Goal: Task Accomplishment & Management: Complete application form

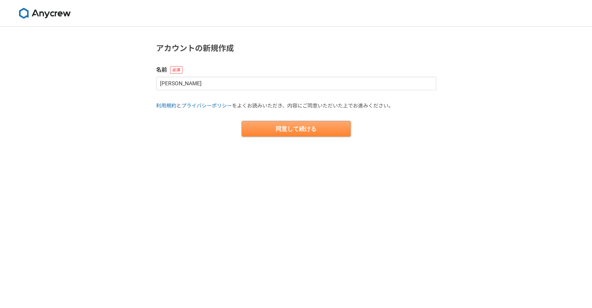
click at [258, 130] on button "同意して続ける" at bounding box center [296, 129] width 109 height 16
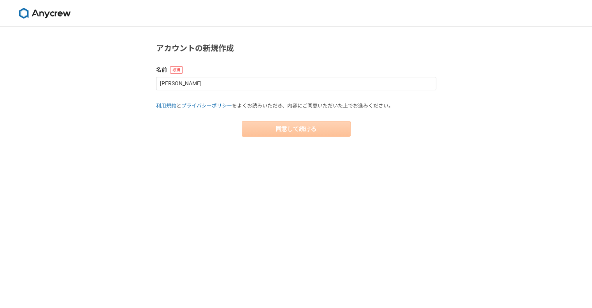
select select "13"
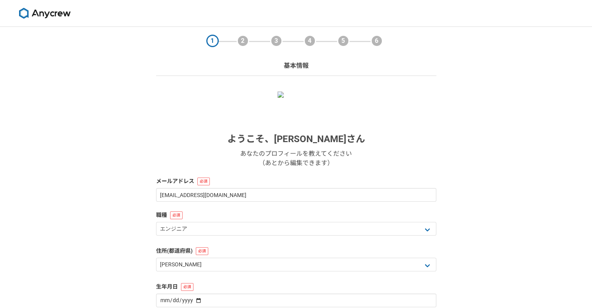
click at [298, 98] on img at bounding box center [296, 95] width 37 height 6
click at [299, 98] on img at bounding box center [296, 95] width 37 height 6
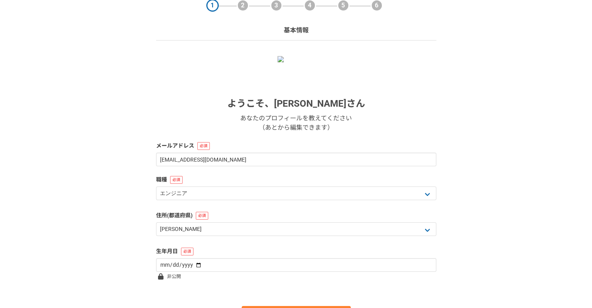
scroll to position [78, 0]
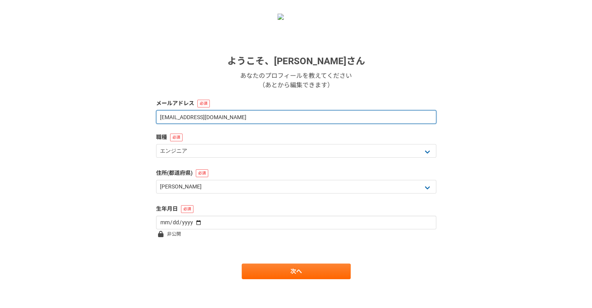
click at [183, 117] on input "chihaya012@yahoo.co.jp" at bounding box center [296, 117] width 280 height 14
type input "chihaya_kamei@yahoo.co.jp"
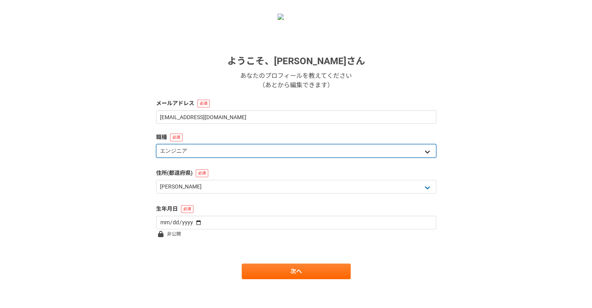
click at [179, 149] on select "エンジニア デザイナー ライター 営業 マーケティング 企画・事業開発 バックオフィス その他" at bounding box center [296, 151] width 280 height 14
select select "7"
click at [156, 144] on select "エンジニア デザイナー ライター 営業 マーケティング 企画・事業開発 バックオフィス その他" at bounding box center [296, 151] width 280 height 14
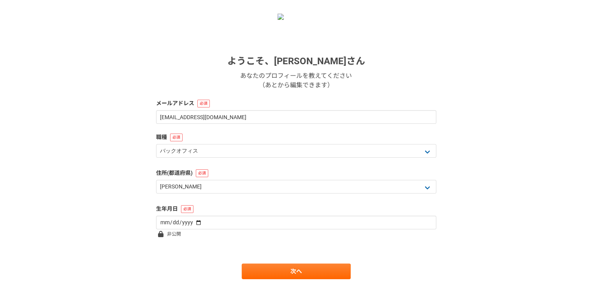
click at [121, 194] on div "1 2 3 4 5 6 基本情報 ようこそ、 亀井 千早 さん あなたのプロフィールを教えてください （あとから編集できます） メールアドレス chihaya…" at bounding box center [296, 129] width 592 height 361
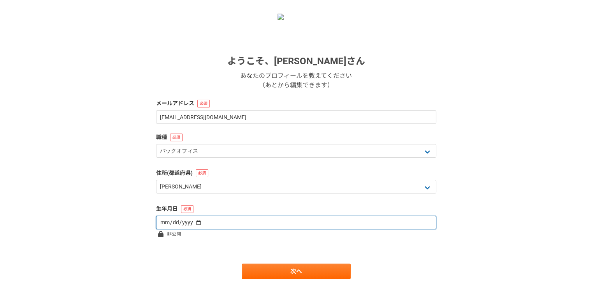
click at [190, 224] on input "date" at bounding box center [296, 223] width 280 height 14
click at [195, 223] on input "date" at bounding box center [296, 223] width 280 height 14
type input "1986-10-12"
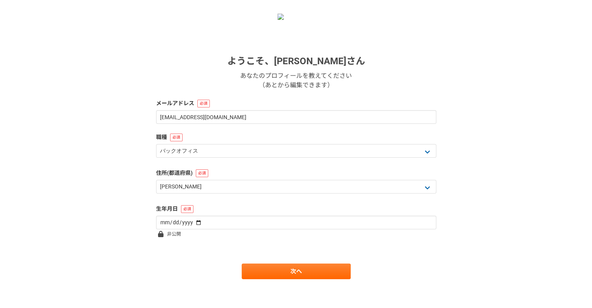
click at [129, 173] on div "1 2 3 4 5 6 基本情報 ようこそ、 亀井 千早 さん あなたのプロフィールを教えてください （あとから編集できます） メールアドレス chihaya…" at bounding box center [296, 129] width 592 height 361
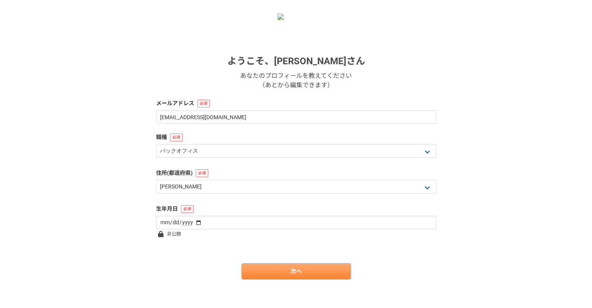
click at [292, 276] on link "次へ" at bounding box center [296, 272] width 109 height 16
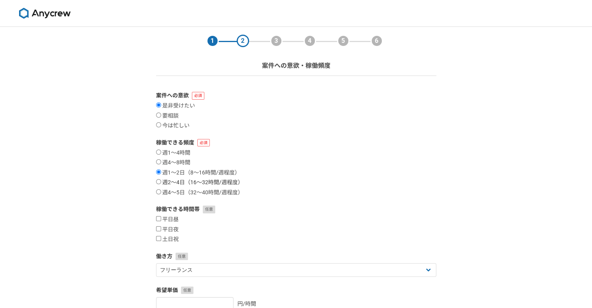
click at [210, 180] on label "週2〜4日（16〜32時間/週程度）" at bounding box center [199, 182] width 87 height 7
click at [161, 180] on input "週2〜4日（16〜32時間/週程度）" at bounding box center [158, 181] width 5 height 5
radio input "true"
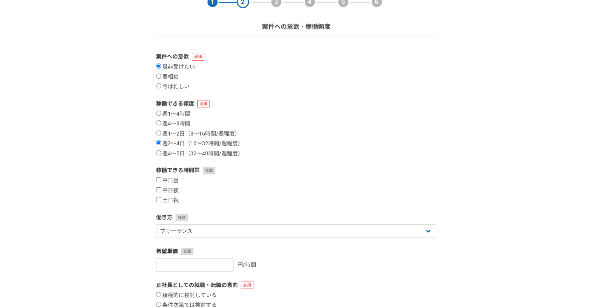
scroll to position [78, 0]
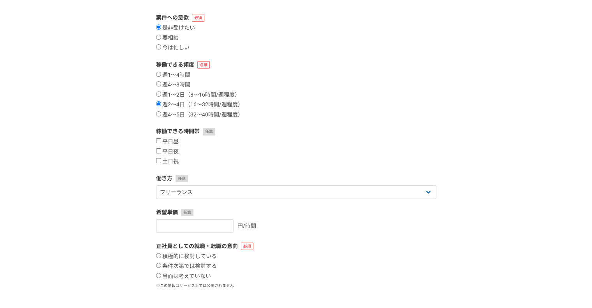
click at [174, 144] on label "平日昼" at bounding box center [167, 141] width 23 height 7
click at [161, 143] on input "平日昼" at bounding box center [158, 140] width 5 height 5
checkbox input "true"
click at [169, 155] on div "平日昼 平日夜 土日祝" at bounding box center [296, 151] width 280 height 27
click at [167, 162] on label "土日祝" at bounding box center [167, 161] width 23 height 7
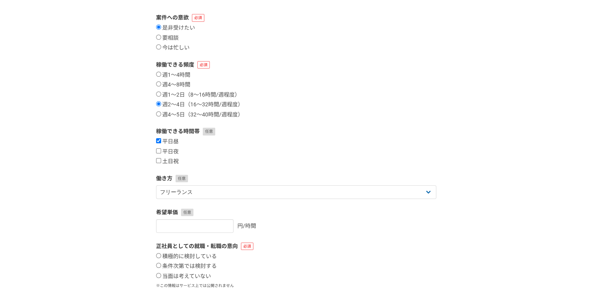
click at [161, 162] on input "土日祝" at bounding box center [158, 160] width 5 height 5
checkbox input "true"
click at [167, 151] on label "平日夜" at bounding box center [167, 151] width 23 height 7
click at [161, 151] on input "平日夜" at bounding box center [158, 150] width 5 height 5
checkbox input "true"
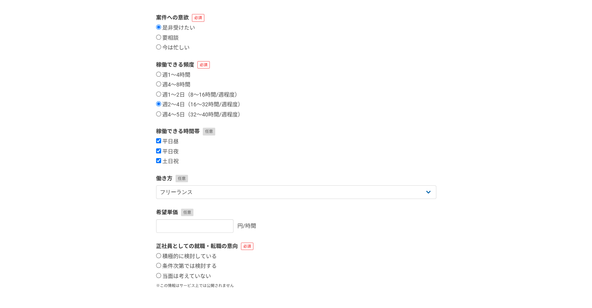
scroll to position [117, 0]
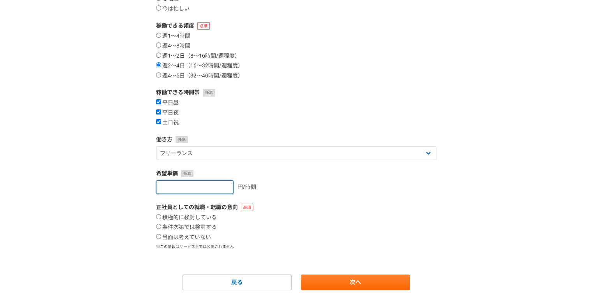
click at [210, 187] on input "number" at bounding box center [194, 187] width 77 height 14
type input "9000"
click at [260, 188] on div "9000 円/時間" at bounding box center [296, 187] width 280 height 14
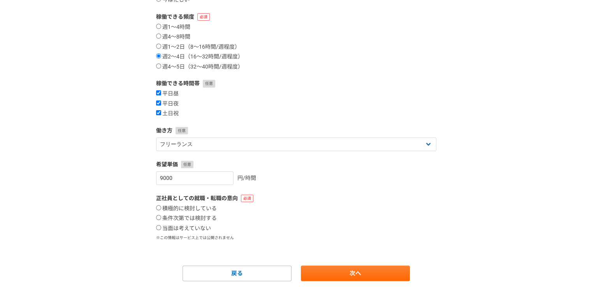
scroll to position [130, 0]
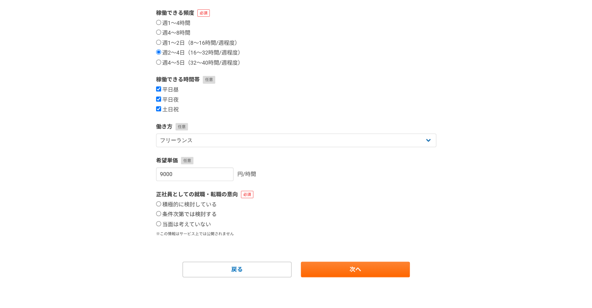
click at [204, 214] on label "条件次第では検討する" at bounding box center [186, 214] width 61 height 7
click at [161, 214] on input "条件次第では検討する" at bounding box center [158, 213] width 5 height 5
radio input "true"
click at [288, 214] on div "積極的に検討している 条件次第では検討する 当面は考えていない" at bounding box center [296, 214] width 280 height 27
click at [344, 269] on link "次へ" at bounding box center [355, 270] width 109 height 16
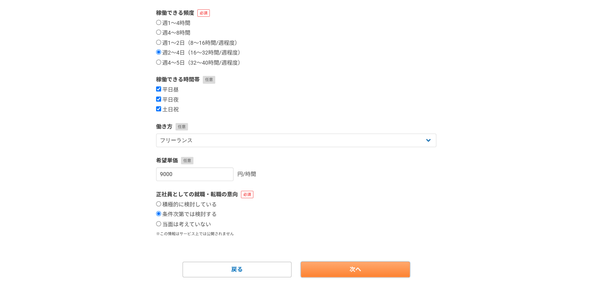
select select
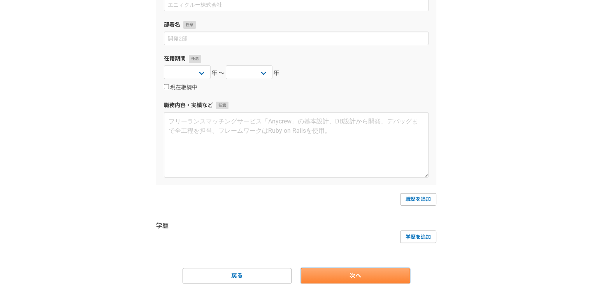
scroll to position [0, 0]
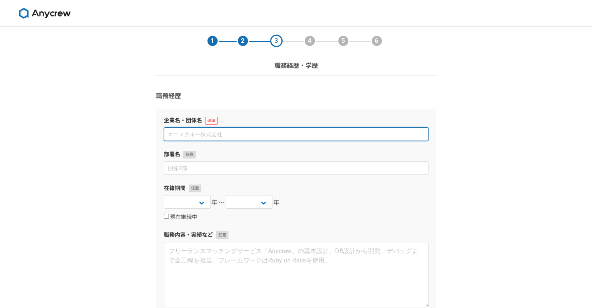
click at [204, 137] on input at bounding box center [296, 134] width 265 height 14
paste input "合同会社IR Force"
type input "合同会社IR Force"
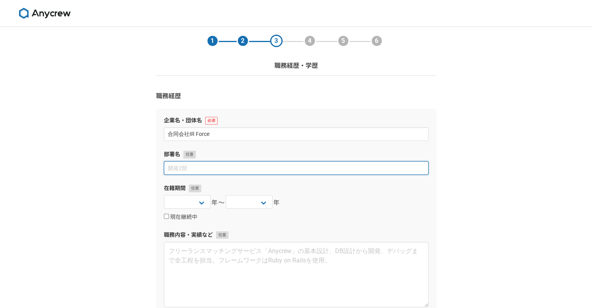
click at [199, 165] on input at bounding box center [296, 168] width 265 height 14
paste input "CEO｜IRコンサルタント"
type input "CEO｜IRコンサルタント"
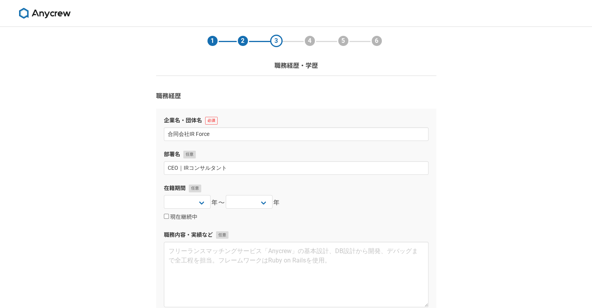
click at [96, 172] on div "1 2 3 4 5 6 職務経歴・学歴 職務経歴 企業名・団体名 合同会社IR Force 部署名 CEO｜IRコンサルタント 在籍期間 2025 2024 …" at bounding box center [296, 235] width 592 height 417
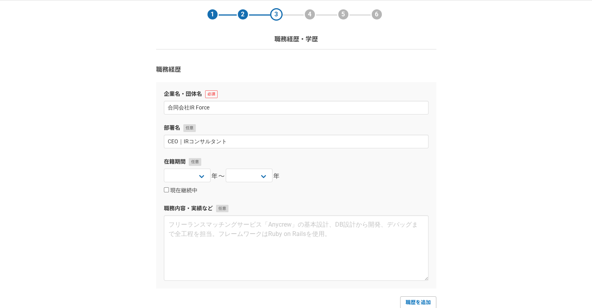
scroll to position [78, 0]
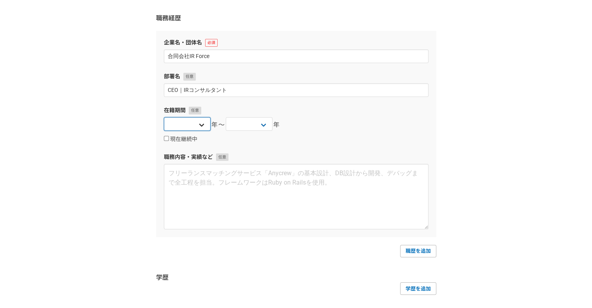
click at [178, 121] on select "2025 2024 2023 2022 2021 2020 2019 2018 2017 2016 2015 2014 2013 2012 2011 2010…" at bounding box center [187, 124] width 47 height 14
click at [188, 125] on select "2025 2024 2023 2022 2021 2020 2019 2018 2017 2016 2015 2014 2013 2012 2011 2010…" at bounding box center [187, 124] width 47 height 14
select select "2024"
click at [164, 117] on select "2025 2024 2023 2022 2021 2020 2019 2018 2017 2016 2015 2014 2013 2012 2011 2010…" at bounding box center [187, 124] width 47 height 14
click at [301, 127] on div "2025 2024 2023 2022 2021 2020 2019 2018 2017 2016 2015 2014 2013 2012 2011 2010…" at bounding box center [296, 125] width 265 height 16
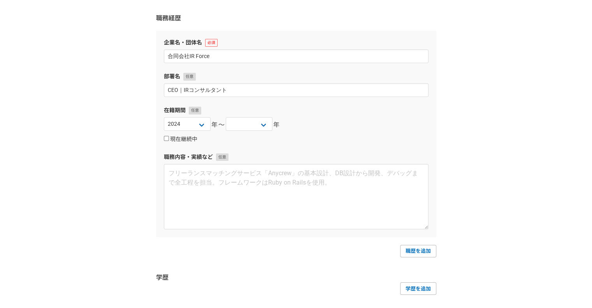
click at [187, 140] on label "現在継続中" at bounding box center [180, 139] width 33 height 7
click at [169, 140] on input "現在継続中" at bounding box center [166, 138] width 5 height 5
checkbox input "true"
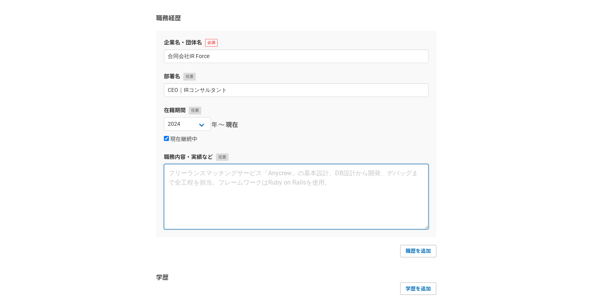
click at [187, 172] on textarea at bounding box center [296, 196] width 265 height 65
paste textarea "① IR業務 ・ 8年間、計4社でIRに従事した知見を活かし、企業価値向上に向けた戦略立案やコンサルテーションが強みです。 【仕事内容】 ・ IR資料(決算説…"
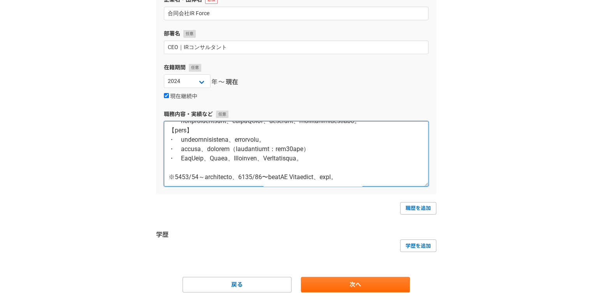
scroll to position [136, 0]
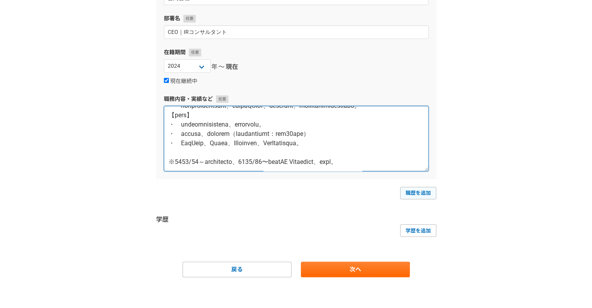
type textarea "① IR業務 ・ 8年間、計4社でIRに従事した知見を活かし、企業価値向上に向けた戦略立案やコンサルテーションが強みです。 【仕事内容】 ・ IR資料(決算説…"
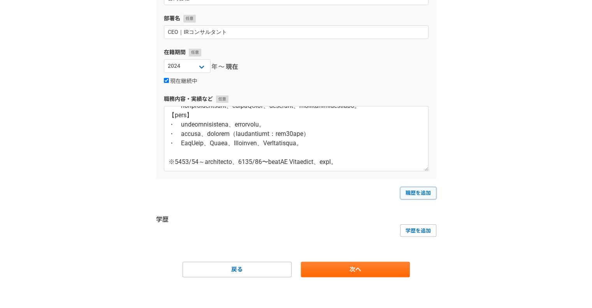
click at [409, 196] on link "職歴を追加" at bounding box center [418, 193] width 36 height 12
select select
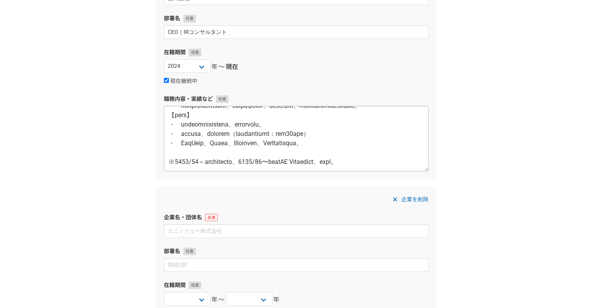
scroll to position [131, 0]
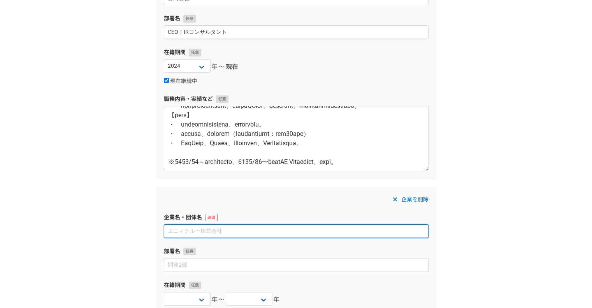
paste input "株式会社ジーニー"
type input "株式会社ジーニー"
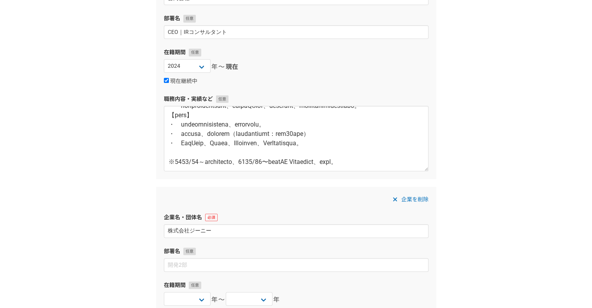
click at [95, 246] on div "1 2 3 4 5 6 職務経歴・学歴 職務経歴 企業名・団体名 合同会社IR Force 部署名 CEO｜IRコンサルタント 在籍期間 2025 2024 …" at bounding box center [296, 216] width 592 height 650
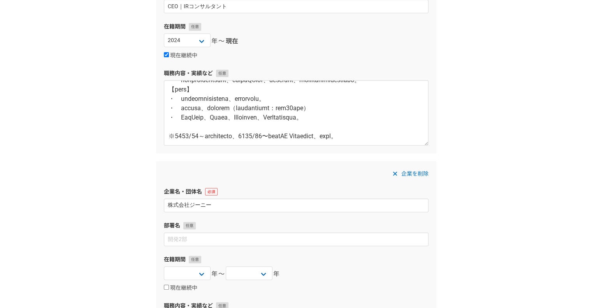
scroll to position [175, 0]
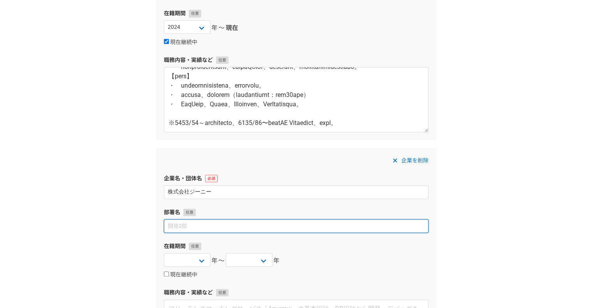
click at [181, 223] on input at bounding box center [296, 226] width 265 height 14
paste input "IRスペシャリスト"
type input "IRスペシャリスト"
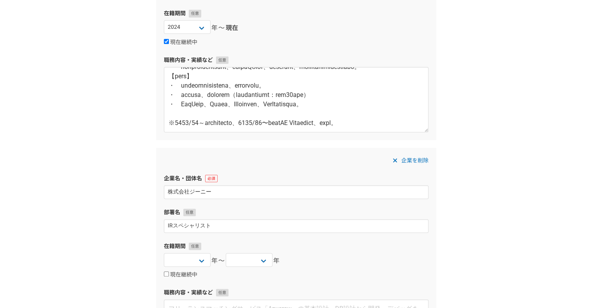
click at [120, 249] on div "1 2 3 4 5 6 職務経歴・学歴 職務経歴 企業名・団体名 合同会社IR Force 部署名 CEO｜IRコンサルタント 在籍期間 2025 2024 …" at bounding box center [296, 177] width 592 height 650
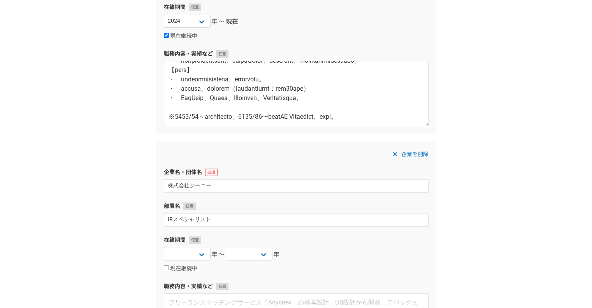
scroll to position [253, 0]
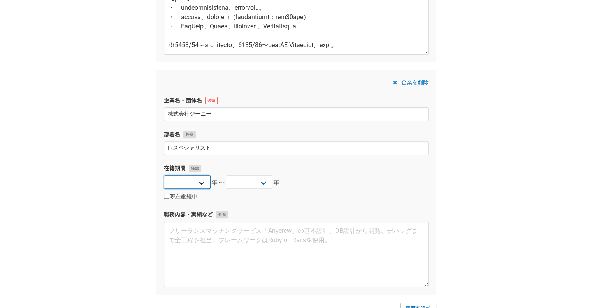
click at [197, 183] on select "2025 2024 2023 2022 2021 2020 2019 2018 2017 2016 2015 2014 2013 2012 2011 2010…" at bounding box center [187, 182] width 47 height 14
click at [164, 175] on select "2025 2024 2023 2022 2021 2020 2019 2018 2017 2016 2015 2014 2013 2012 2011 2010…" at bounding box center [187, 182] width 47 height 14
drag, startPoint x: 185, startPoint y: 183, endPoint x: 185, endPoint y: 176, distance: 7.8
click at [185, 183] on select "2025 2024 2023 2022 2021 2020 2019 2018 2017 2016 2015 2014 2013 2012 2011 2010…" at bounding box center [187, 182] width 47 height 14
select select "2024"
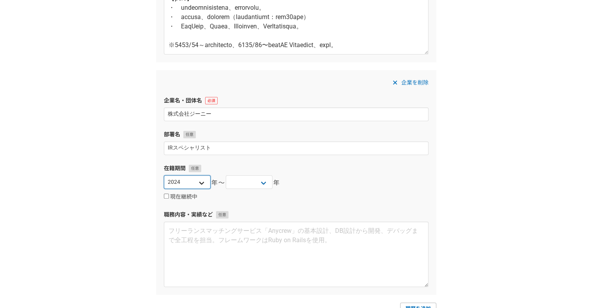
click at [164, 175] on select "2025 2024 2023 2022 2021 2020 2019 2018 2017 2016 2015 2014 2013 2012 2011 2010…" at bounding box center [187, 182] width 47 height 14
click at [259, 187] on select "2025 2024 2023 2022 2021 2020 2019 2018 2017 2016 2015 2014 2013 2012 2011 2010…" at bounding box center [249, 182] width 47 height 14
select select "2024"
click at [226, 175] on select "2025 2024 2023 2022 2021 2020 2019 2018 2017 2016 2015 2014 2013 2012 2011 2010…" at bounding box center [249, 182] width 47 height 14
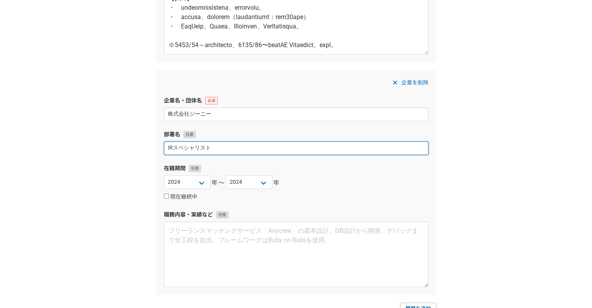
click at [340, 144] on input "IRスペシャリスト" at bounding box center [296, 148] width 265 height 14
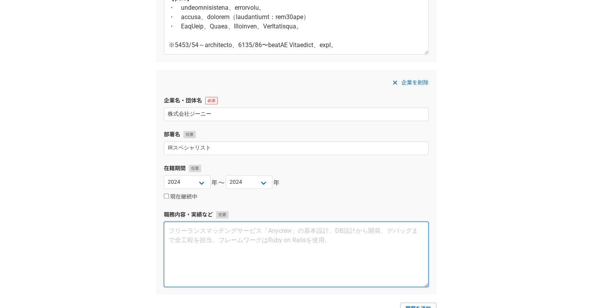
click at [198, 235] on textarea at bounding box center [296, 254] width 265 height 65
paste textarea "・ IR戦略の立案、実行 ・ 機関投資家・アナリスト取材対応 （年間ミーティング約100件 入社後即メインスピーカーを担当） ・ 新規投資家開拓に向けた投資家…"
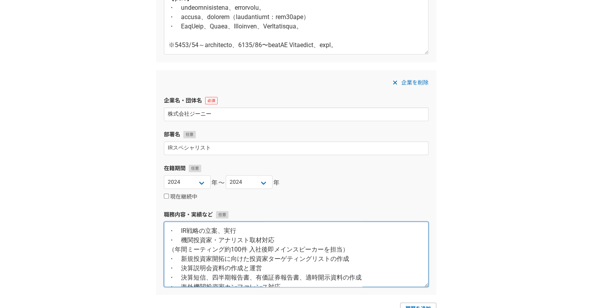
scroll to position [33, 0]
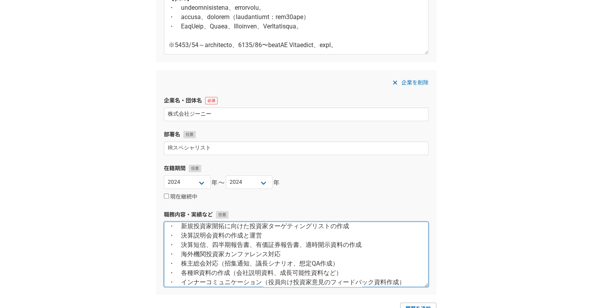
type textarea "・ IR戦略の立案、実行 ・ 機関投資家・アナリスト取材対応 （年間ミーティング約100件 入社後即メインスピーカーを担当） ・ 新規投資家開拓に向けた投資家…"
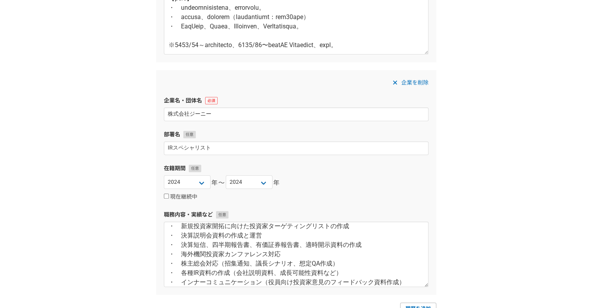
click at [105, 207] on div "1 2 3 4 5 6 職務経歴・学歴 職務経歴 企業名・団体名 合同会社IR Force 部署名 CEO｜IRコンサルタント 在籍期間 2025 2024 …" at bounding box center [296, 99] width 592 height 650
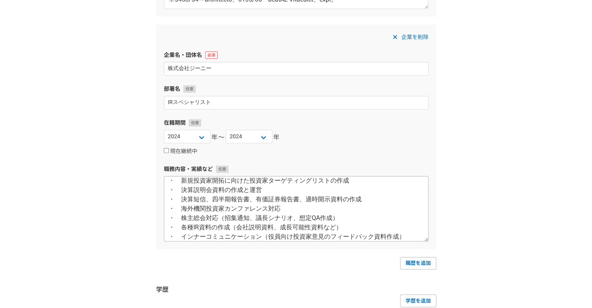
scroll to position [368, 0]
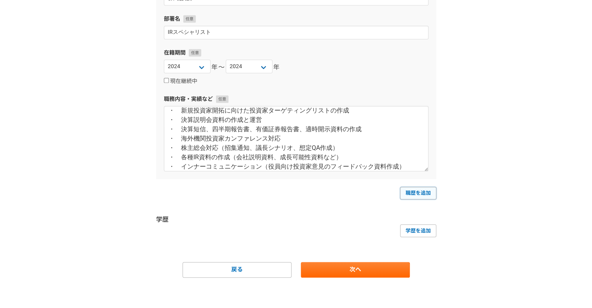
click at [414, 194] on link "職歴を追加" at bounding box center [418, 193] width 36 height 12
select select
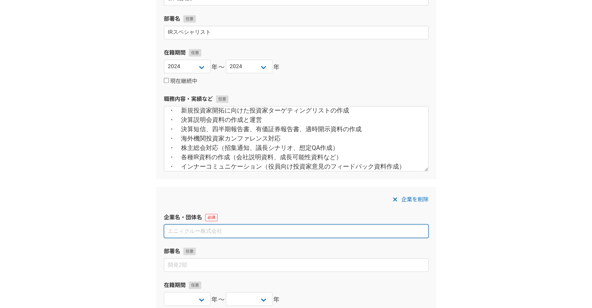
paste input "株式会社I-ne"
type input "株式会社I-ne"
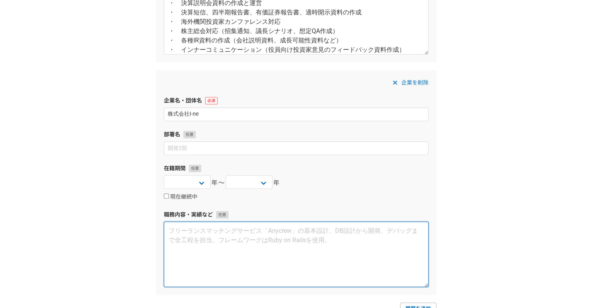
click at [187, 250] on textarea at bounding box center [296, 254] width 265 height 65
paste textarea "・ IR戦略の立案、実行 ・ 機関投資家・アナリスト取材対応 （年間ミーティング約200件 入社後即メインスピーカーを担当、ほぼ1名で対応） ・ 社内体制の整…"
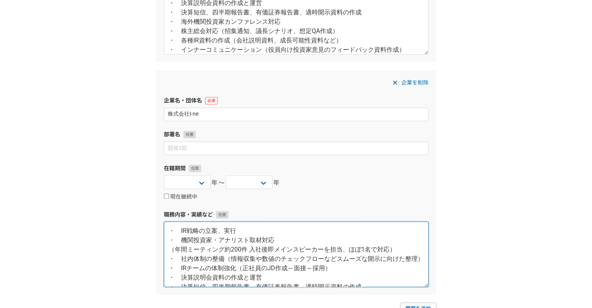
scroll to position [61, 0]
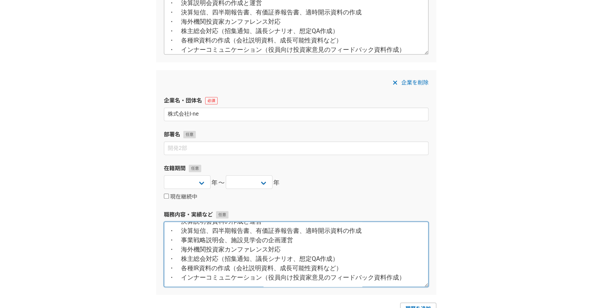
type textarea "・ IR戦略の立案、実行 ・ 機関投資家・アナリスト取材対応 （年間ミーティング約200件 入社後即メインスピーカーを担当、ほぼ1名で対応） ・ 社内体制の整…"
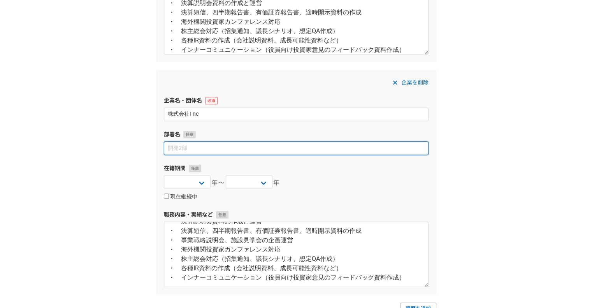
click at [199, 149] on input at bounding box center [296, 148] width 265 height 14
paste input "Head of Investor Relations"
type input "Head of Investor Relations"
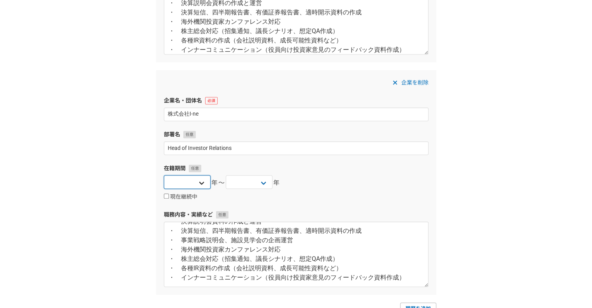
click at [189, 179] on select "2025 2024 2023 2022 2021 2020 2019 2018 2017 2016 2015 2014 2013 2012 2011 2010…" at bounding box center [187, 182] width 47 height 14
select select "2022"
click at [164, 175] on select "2025 2024 2023 2022 2021 2020 2019 2018 2017 2016 2015 2014 2013 2012 2011 2010…" at bounding box center [187, 182] width 47 height 14
click at [264, 182] on select "2025 2024 2023 2022 2021 2020 2019 2018 2017 2016 2015 2014 2013 2012 2011 2010…" at bounding box center [249, 182] width 47 height 14
select select "2023"
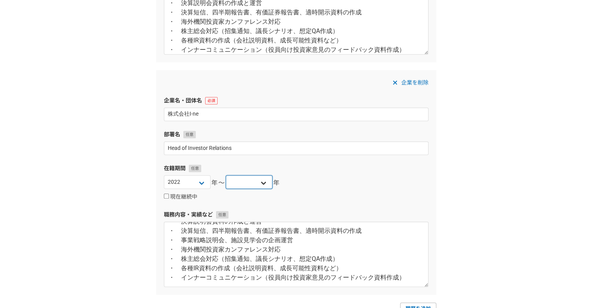
click at [226, 175] on select "2025 2024 2023 2022 2021 2020 2019 2018 2017 2016 2015 2014 2013 2012 2011 2010…" at bounding box center [249, 182] width 47 height 14
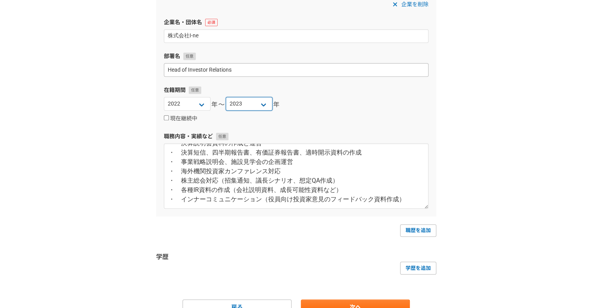
scroll to position [601, 0]
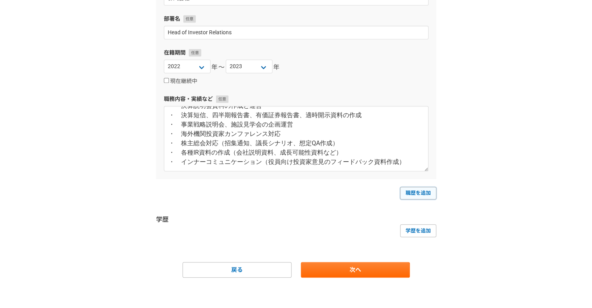
click at [424, 192] on link "職歴を追加" at bounding box center [418, 193] width 36 height 12
select select
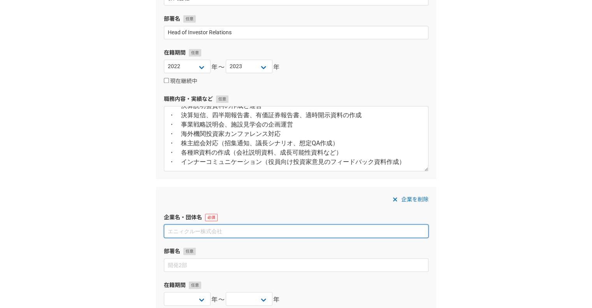
paste input "株式会社ファンケル"
type input "株式会社ファンケル"
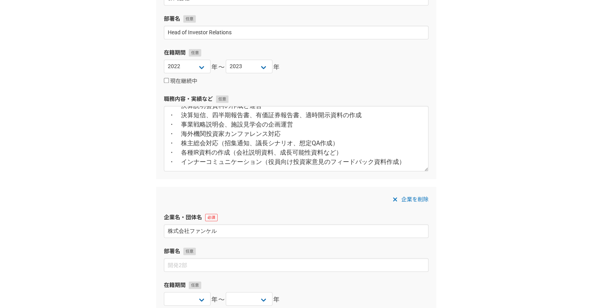
click at [180, 252] on label "部署名" at bounding box center [296, 251] width 265 height 8
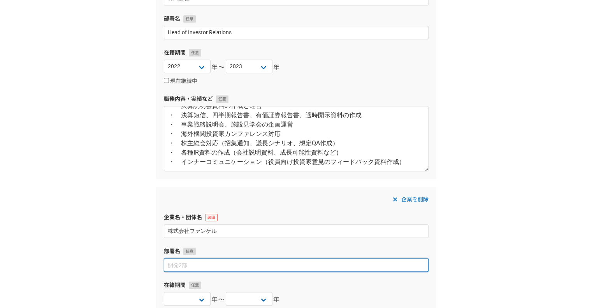
click at [180, 263] on input at bounding box center [296, 265] width 265 height 14
paste input "担当課長"
type input "担当課長"
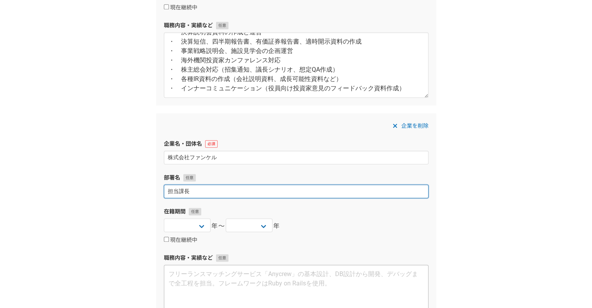
scroll to position [757, 0]
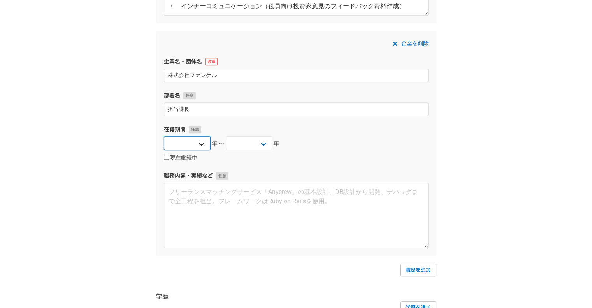
click at [188, 143] on select "2025 2024 2023 2022 2021 2020 2019 2018 2017 2016 2015 2014 2013 2012 2011 2010…" at bounding box center [187, 143] width 47 height 14
select select "2021"
click at [164, 136] on select "2025 2024 2023 2022 2021 2020 2019 2018 2017 2016 2015 2014 2013 2012 2011 2010…" at bounding box center [187, 143] width 47 height 14
click at [247, 143] on select "2025 2024 2023 2022 2021 2020 2019 2018 2017 2016 2015 2014 2013 2012 2011 2010…" at bounding box center [249, 143] width 47 height 14
select select "2022"
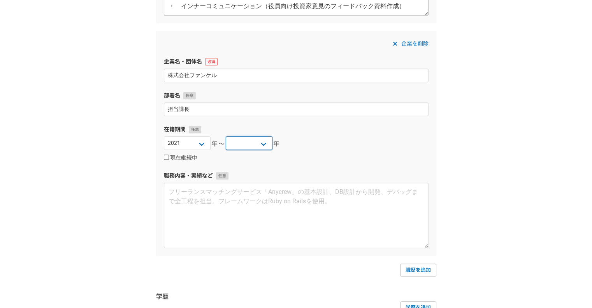
click at [226, 136] on select "2025 2024 2023 2022 2021 2020 2019 2018 2017 2016 2015 2014 2013 2012 2011 2010…" at bounding box center [249, 143] width 47 height 14
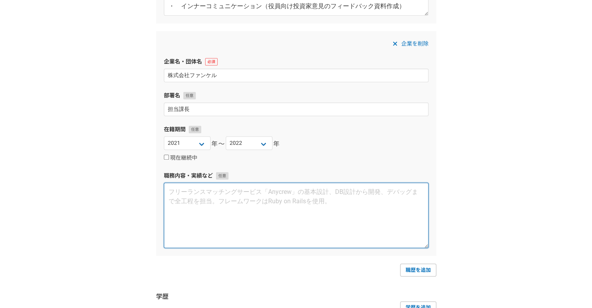
click at [240, 187] on textarea at bounding box center [296, 215] width 265 height 65
paste textarea "・ 機関投資家・アナリスト取材対応 （年間ミーティング約400件 入社から半年でメインスピーカーを担当） ・ 決算説明会資料の作成と運営 ・ 統合報告書の企画…"
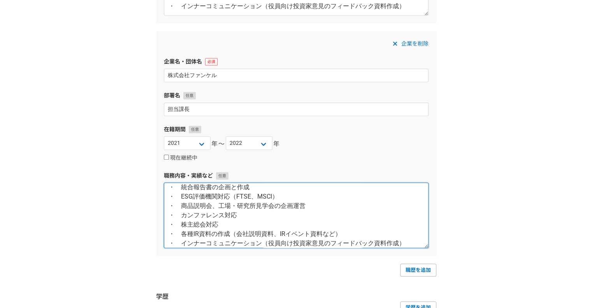
scroll to position [37, 0]
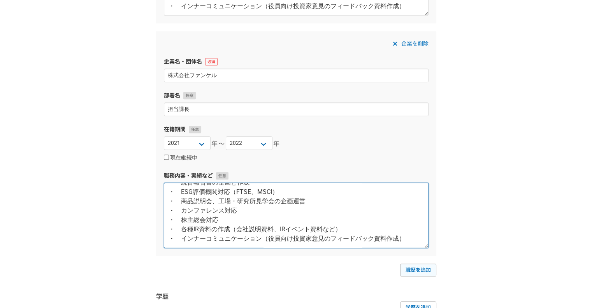
type textarea "・ 機関投資家・アナリスト取材対応 （年間ミーティング約400件 入社から半年でメインスピーカーを担当） ・ 決算説明会資料の作成と運営 ・ 統合報告書の企画…"
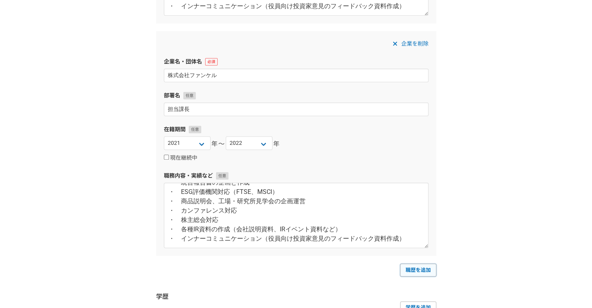
click at [412, 266] on link "職歴を追加" at bounding box center [418, 270] width 36 height 12
select select
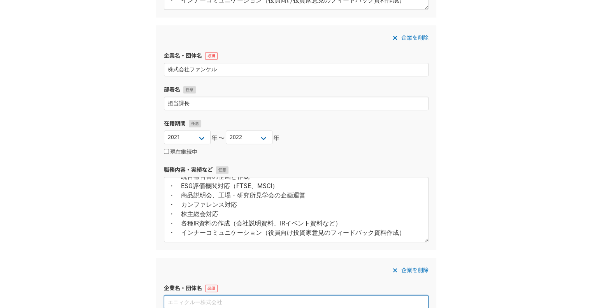
paste input "森永製菓株式会社"
type input "森永製菓株式会社"
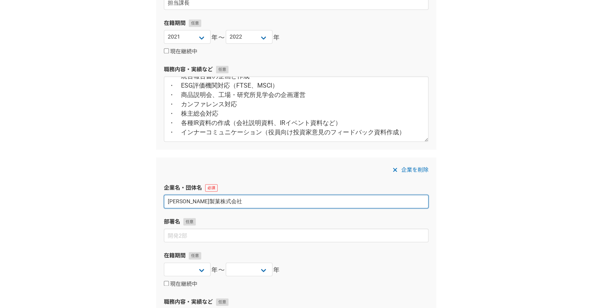
scroll to position [879, 0]
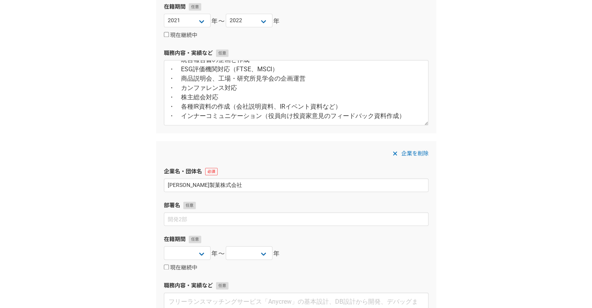
click at [208, 225] on div "企業を削除 企業名・団体名 森永製菓株式会社 部署名 在籍期間 2025 2024 2023 2022 2021 2020 2019 2018 2017 20…" at bounding box center [296, 253] width 280 height 225
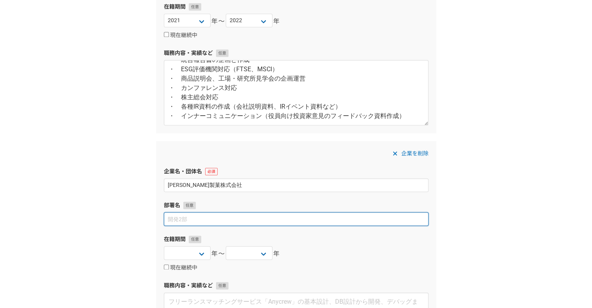
click at [209, 221] on input at bounding box center [296, 219] width 265 height 14
paste input "法人営業→人事総務(採用担当)→マーケティング→IR担当"
type input "法人営業→人事総務(採用担当)→マーケティング→IR担当"
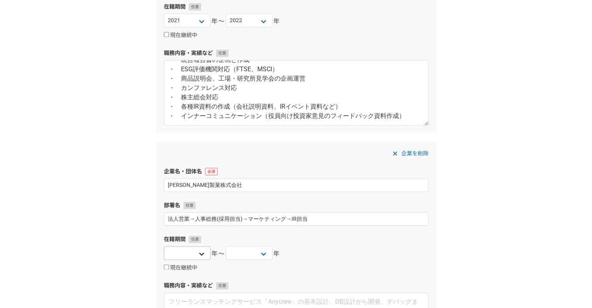
drag, startPoint x: 194, startPoint y: 241, endPoint x: 188, endPoint y: 252, distance: 11.7
click at [193, 243] on div "在籍期間 2025 2024 2023 2022 2021 2020 2019 2018 2017 2016 2015 2014 2013 2012 2011…" at bounding box center [296, 253] width 265 height 37
click at [188, 252] on select "2025 2024 2023 2022 2021 2020 2019 2018 2017 2016 2015 2014 2013 2012 2011 2010…" at bounding box center [187, 253] width 47 height 14
select select "2009"
click at [164, 246] on select "2025 2024 2023 2022 2021 2020 2019 2018 2017 2016 2015 2014 2013 2012 2011 2010…" at bounding box center [187, 253] width 47 height 14
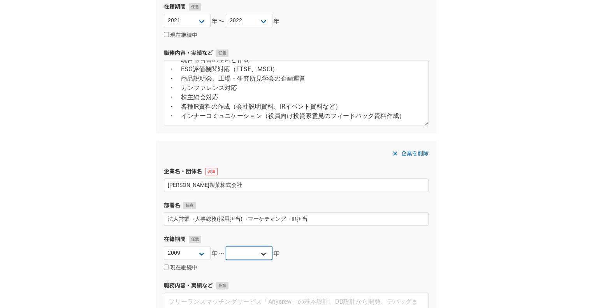
click at [239, 253] on select "2025 2024 2023 2022 2021 2020 2019 2018 2017 2016 2015 2014 2013 2012 2011 2010…" at bounding box center [249, 253] width 47 height 14
select select "2022"
click at [226, 246] on select "2025 2024 2023 2022 2021 2020 2019 2018 2017 2016 2015 2014 2013 2012 2011 2010…" at bounding box center [249, 253] width 47 height 14
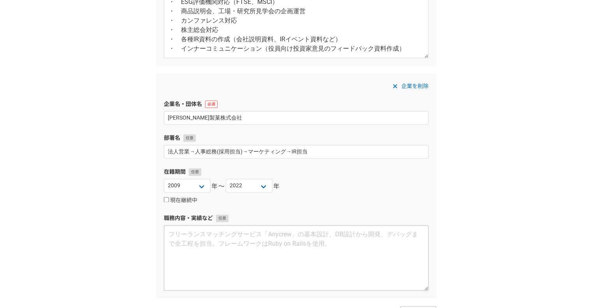
scroll to position [996, 0]
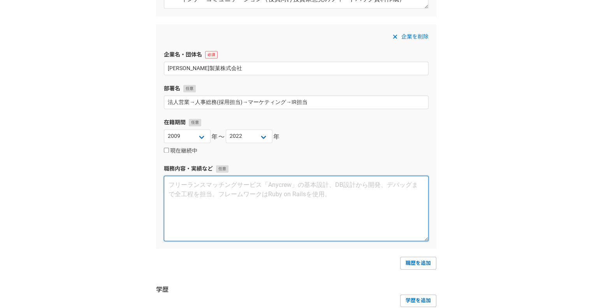
click at [224, 204] on textarea at bounding box center [296, 208] width 265 height 65
paste textarea "・法人営業：2009/4-2012/3 量販チェーンを中心とした営業活動。西友、ユニー関東の本部を担当。 ・人事総務(採用担当)：2012/4-2014/9 …"
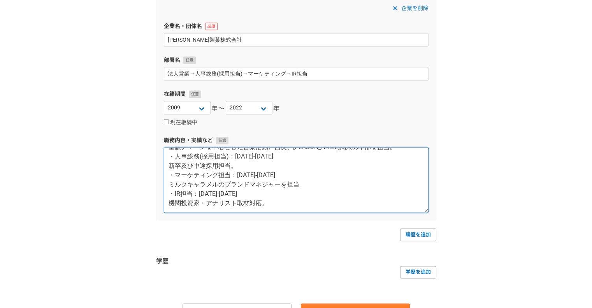
scroll to position [1065, 0]
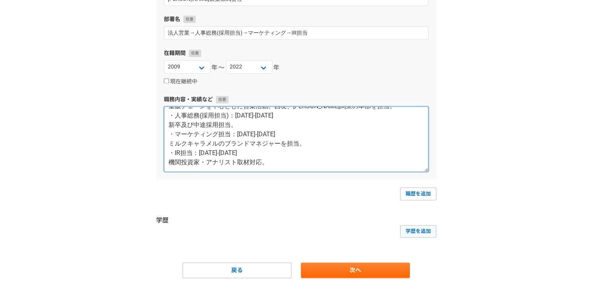
type textarea "・法人営業：2009/4-2012/3 量販チェーンを中心とした営業活動。西友、ユニー関東の本部を担当。 ・人事総務(採用担当)：2012/4-2014/9 …"
click at [421, 233] on link "学歴を追加" at bounding box center [418, 231] width 36 height 12
select select
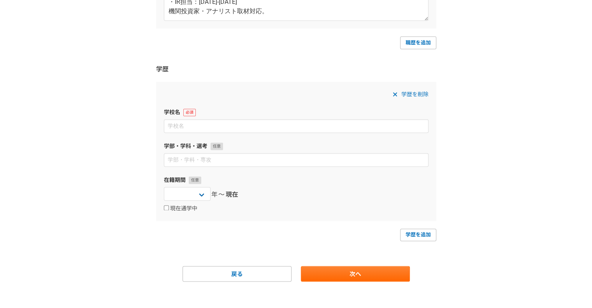
scroll to position [1220, 0]
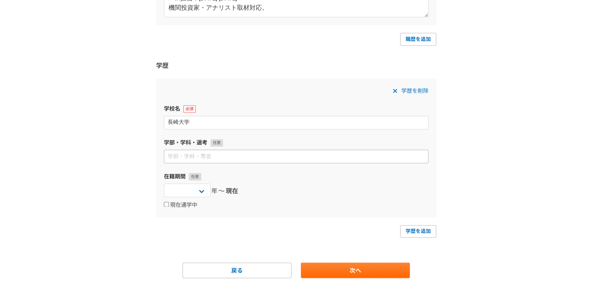
type input "長崎大学"
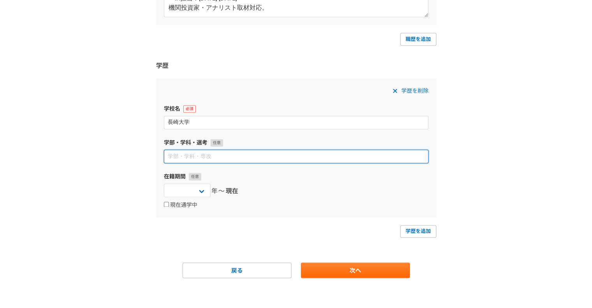
click at [273, 158] on input at bounding box center [296, 157] width 265 height 14
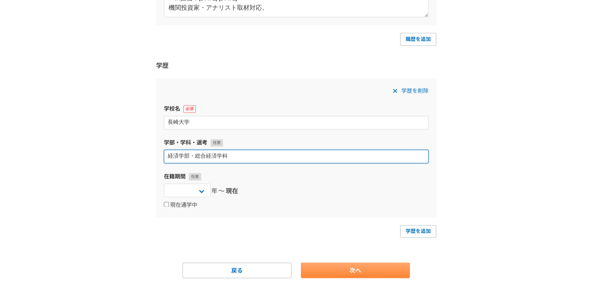
type input "経済学部・総合経済学科"
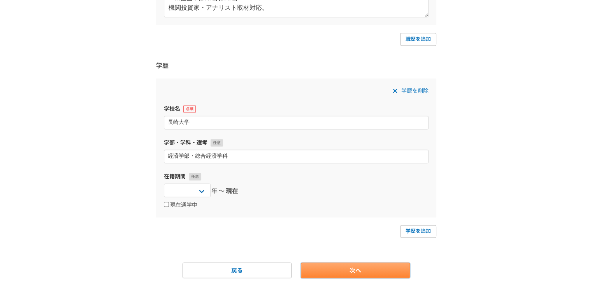
click at [340, 265] on link "次へ" at bounding box center [355, 270] width 109 height 16
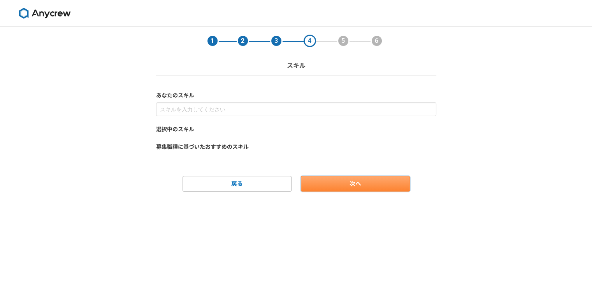
scroll to position [0, 0]
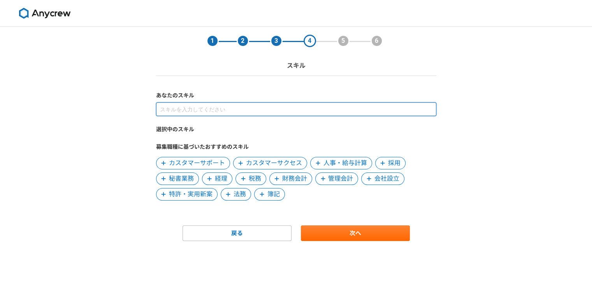
click at [241, 111] on input at bounding box center [296, 109] width 280 height 14
type input "IR"
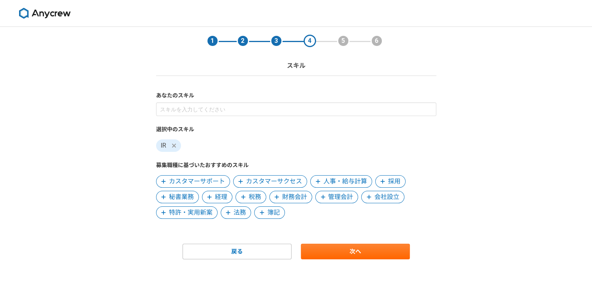
click at [341, 197] on span "管理会計" at bounding box center [340, 196] width 25 height 9
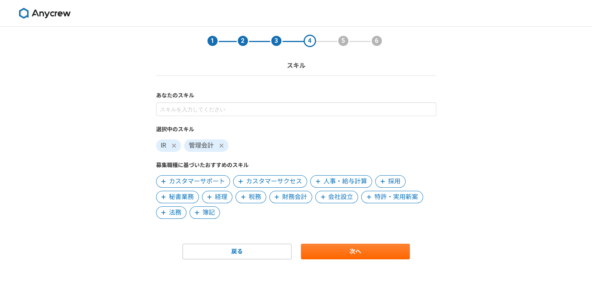
click at [295, 199] on span "財務会計" at bounding box center [294, 196] width 25 height 9
click at [171, 212] on span "簿記" at bounding box center [175, 212] width 12 height 9
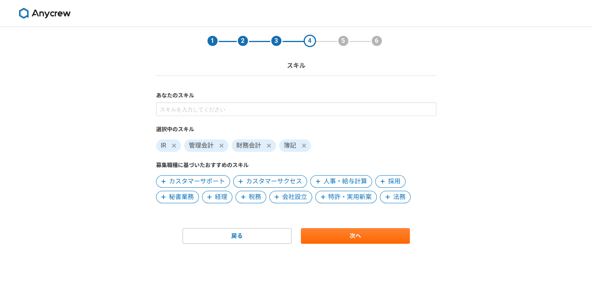
click at [291, 200] on span "会社設立" at bounding box center [294, 196] width 25 height 9
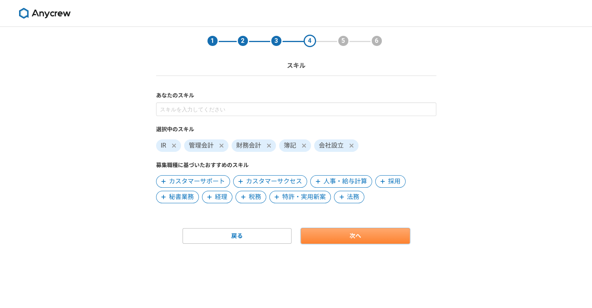
click at [343, 240] on link "次へ" at bounding box center [355, 236] width 109 height 16
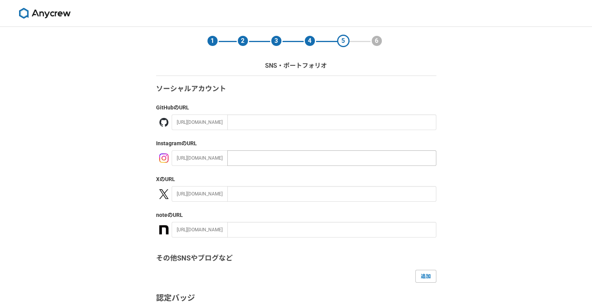
scroll to position [117, 0]
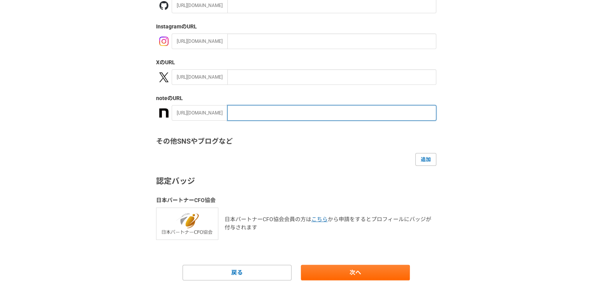
click at [227, 113] on input "text" at bounding box center [331, 113] width 209 height 16
paste input "https://note.com/irforce"
type input "https://note.com/irforce"
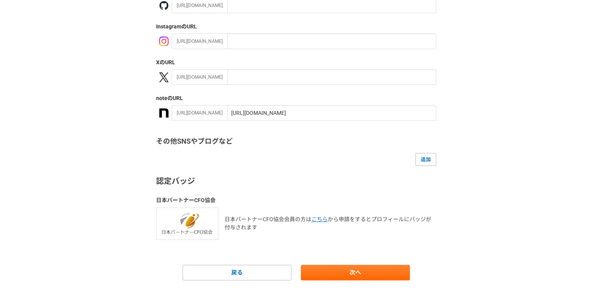
click at [101, 136] on div "1 2 3 4 5 6 SNS・ポートフォリオ ソーシャルアカウント GitHub のURL https://github.com/ Instagram のU…" at bounding box center [296, 110] width 592 height 401
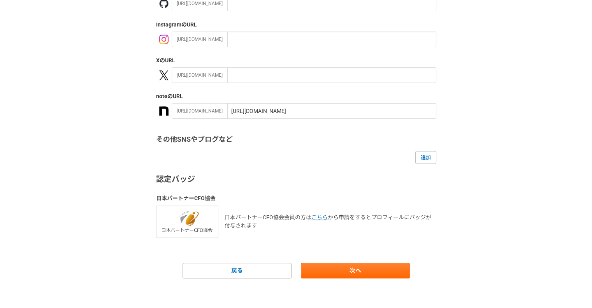
scroll to position [120, 0]
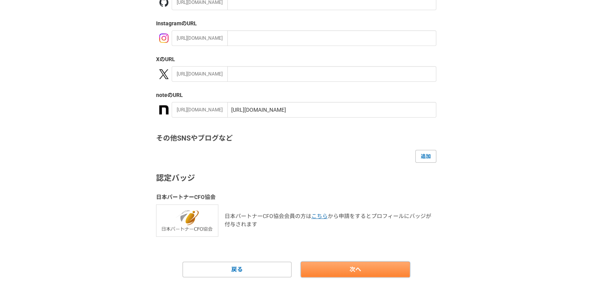
click at [324, 270] on link "次へ" at bounding box center [355, 270] width 109 height 16
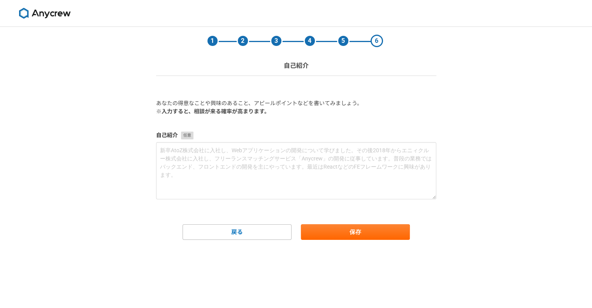
scroll to position [0, 0]
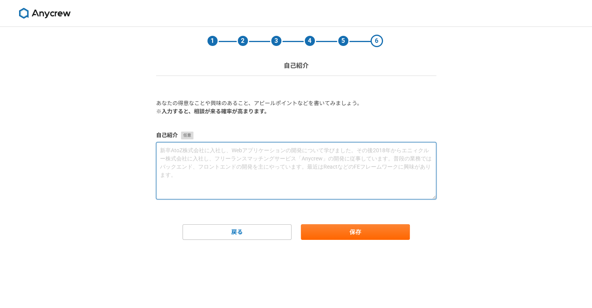
click at [225, 146] on textarea at bounding box center [296, 170] width 280 height 57
paste textarea "IR歴10年、事業会社4社で培った経験を活かし独立、IR Force代表。IR戦略立案から中期経営計画策定の壁打ち、統合報告書の作成まで、企業価値向上に必要な…"
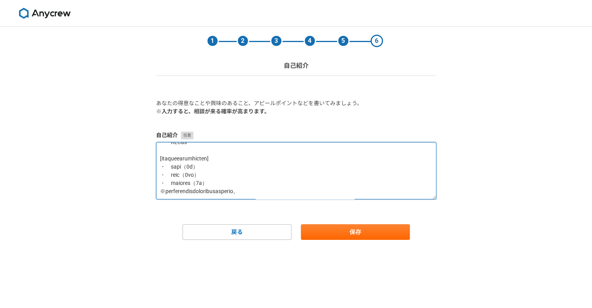
scroll to position [221, 0]
type textarea "IR歴10年、事業会社4社で培った経験を活かし独立、IR Force代表。IR戦略立案から中期経営計画策定の壁打ち、統合報告書の作成まで、企業価値向上に必要な…"
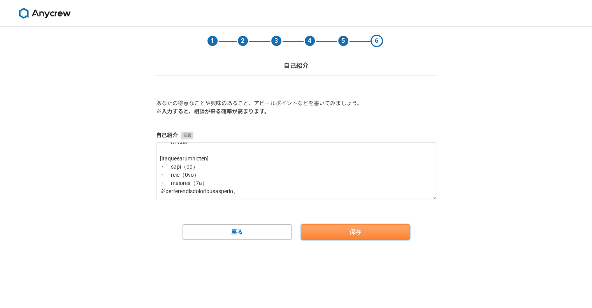
click at [321, 229] on button "保存" at bounding box center [355, 232] width 109 height 16
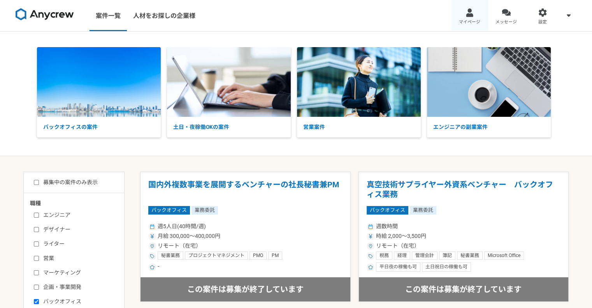
click at [479, 20] on span "マイページ" at bounding box center [469, 22] width 21 height 6
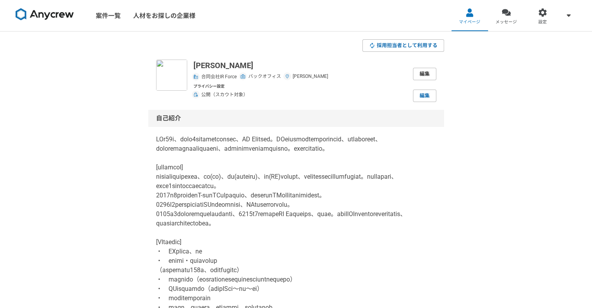
click at [431, 74] on link "編集" at bounding box center [424, 74] width 23 height 12
select select "7"
select select "13"
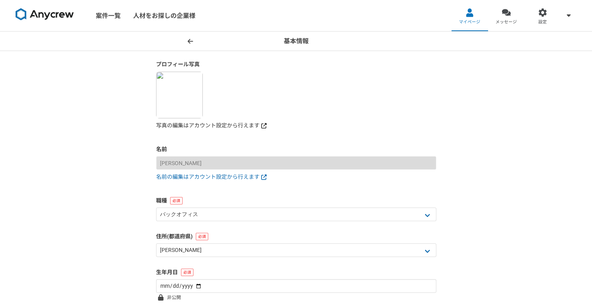
click at [208, 125] on link "写真の編集はアカウント設定から行えます" at bounding box center [296, 125] width 280 height 8
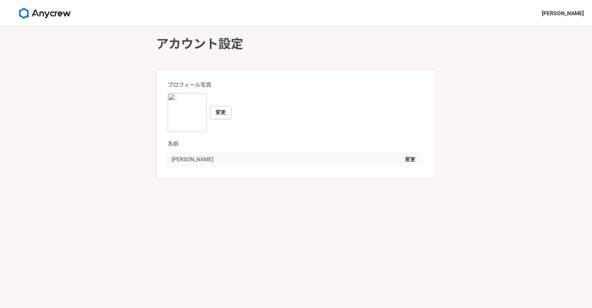
click at [218, 114] on button "変更" at bounding box center [221, 112] width 20 height 12
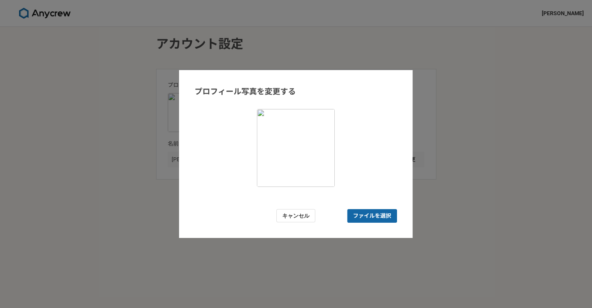
click at [358, 214] on span "ファイルを選択" at bounding box center [372, 216] width 38 height 8
click at [358, 214] on input "ファイルを選択" at bounding box center [372, 216] width 50 height 14
click at [287, 216] on button "キャンセル" at bounding box center [295, 216] width 39 height 14
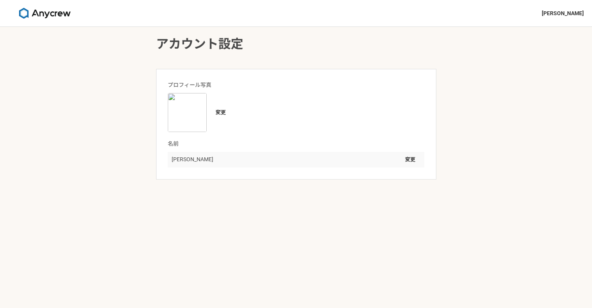
click at [190, 114] on img at bounding box center [187, 112] width 39 height 39
click at [214, 109] on button "変更" at bounding box center [221, 112] width 20 height 12
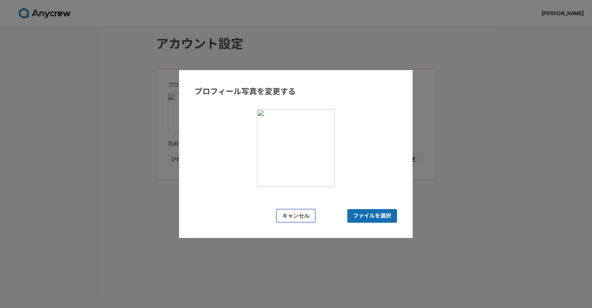
click at [304, 218] on button "キャンセル" at bounding box center [295, 216] width 39 height 14
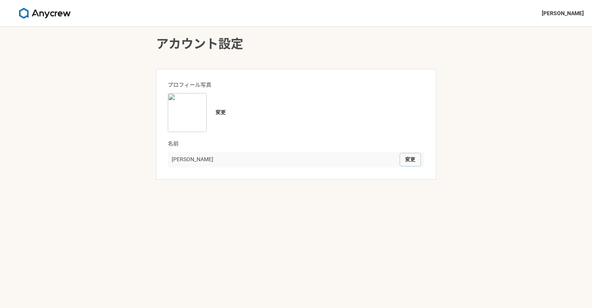
click at [413, 163] on button "変更" at bounding box center [410, 159] width 20 height 12
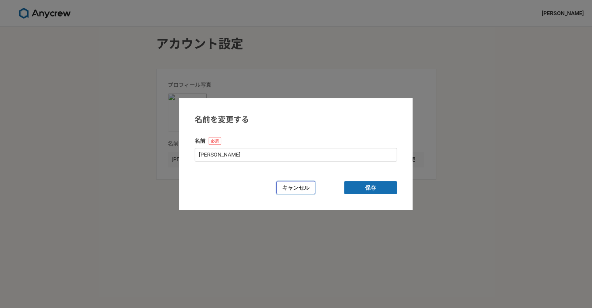
click at [306, 189] on button "キャンセル" at bounding box center [295, 188] width 39 height 14
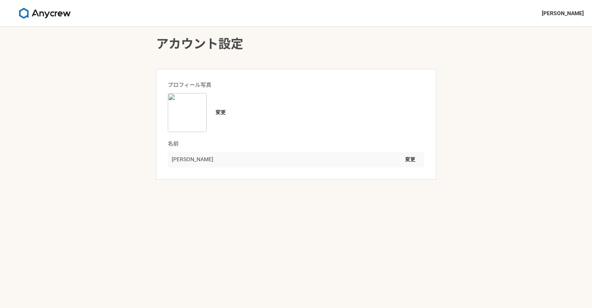
click at [210, 109] on div "変更" at bounding box center [296, 112] width 256 height 39
click at [201, 120] on img at bounding box center [187, 112] width 39 height 39
click at [224, 111] on button "変更" at bounding box center [221, 112] width 20 height 12
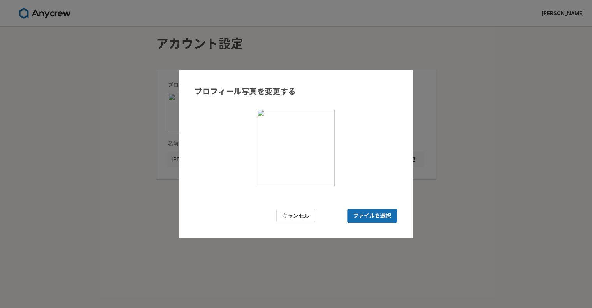
click at [291, 113] on img at bounding box center [296, 148] width 78 height 78
click at [301, 215] on button "キャンセル" at bounding box center [295, 216] width 39 height 14
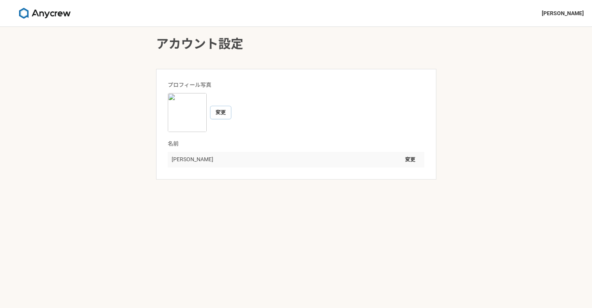
click at [222, 115] on button "変更" at bounding box center [221, 112] width 20 height 12
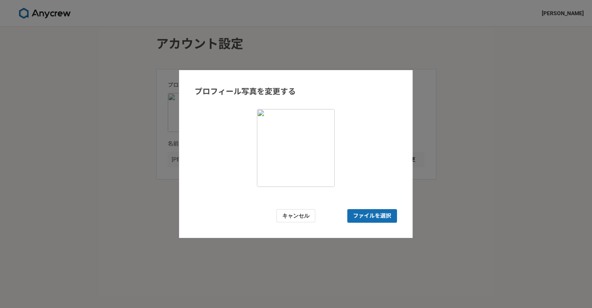
click at [298, 144] on img at bounding box center [296, 148] width 78 height 78
click at [352, 212] on span "ファイルを選択" at bounding box center [372, 216] width 50 height 14
click at [352, 212] on input "ファイルを選択" at bounding box center [372, 216] width 50 height 14
click at [355, 216] on span "ファイルを選択" at bounding box center [372, 216] width 38 height 8
click at [355, 216] on input "ファイルを選択" at bounding box center [372, 216] width 50 height 14
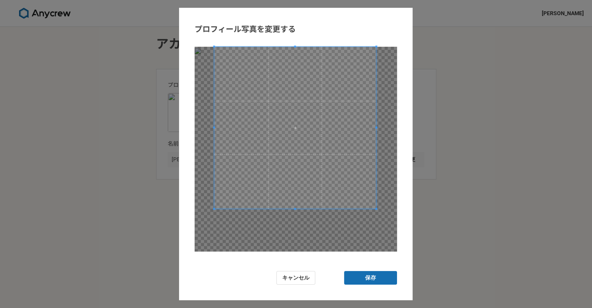
click at [326, 131] on span at bounding box center [295, 128] width 162 height 162
click at [365, 278] on button "保存" at bounding box center [370, 278] width 53 height 14
click at [360, 277] on button "保存" at bounding box center [370, 278] width 53 height 14
